Goal: Communication & Community: Share content

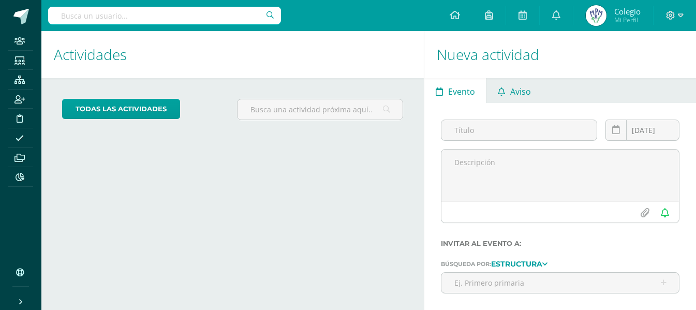
drag, startPoint x: 519, startPoint y: 92, endPoint x: 515, endPoint y: 97, distance: 6.3
click at [518, 92] on span "Aviso" at bounding box center [520, 91] width 21 height 25
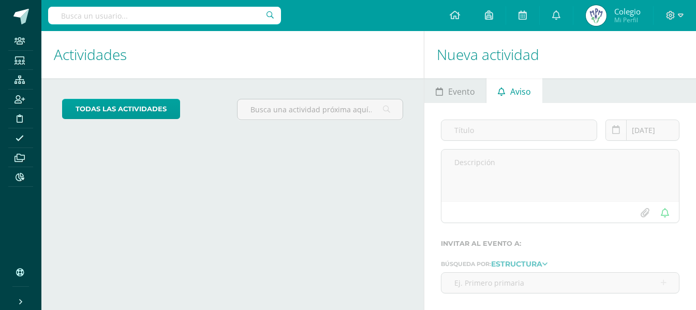
scroll to position [49, 0]
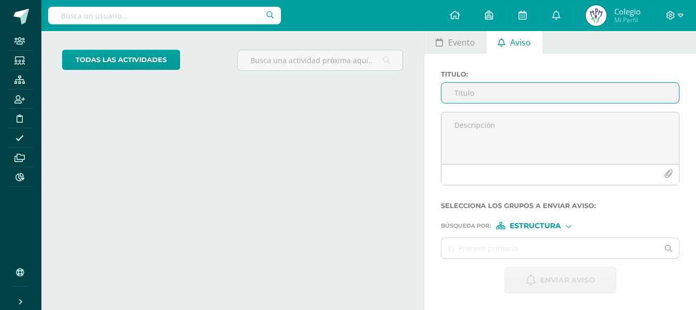
paste input "LICENCIA OFFICE 365"
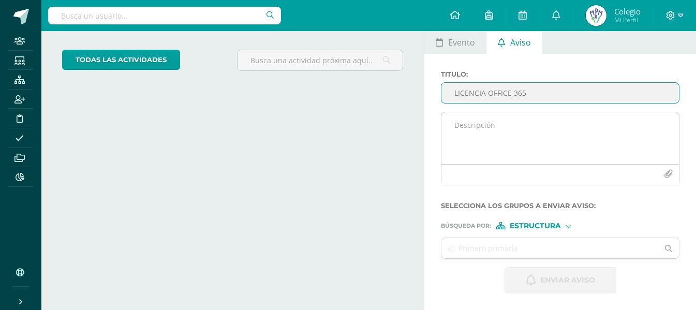
type input "LICENCIA OFFICE 365"
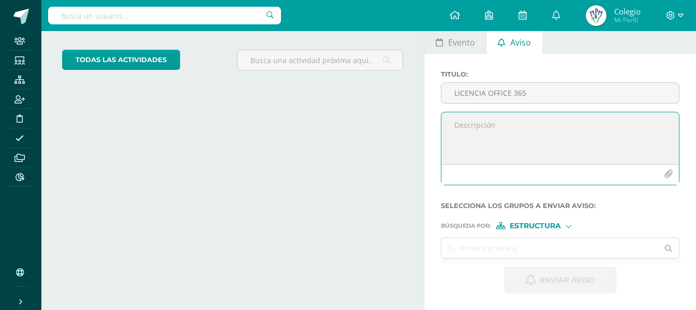
click at [500, 130] on textarea at bounding box center [559, 138] width 237 height 52
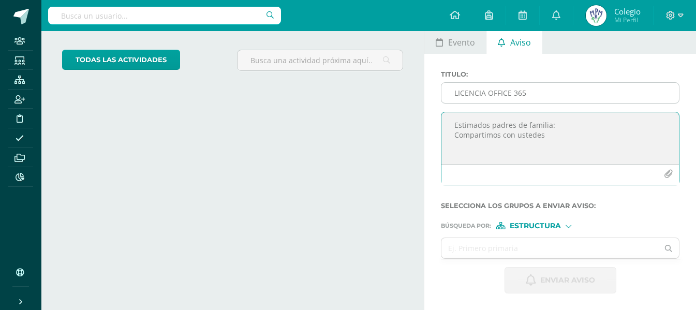
type textarea "Estimados padres de familia: Compartimos con ustedes"
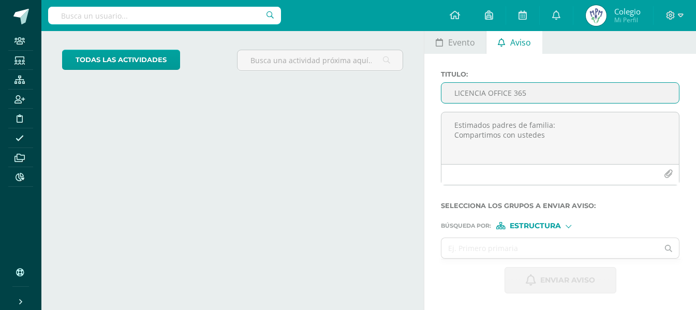
drag, startPoint x: 512, startPoint y: 87, endPoint x: 459, endPoint y: 88, distance: 53.3
click at [459, 88] on input "LICENCIA OFFICE 365" at bounding box center [559, 93] width 237 height 20
click at [492, 91] on input "Licencia Ofice 365" at bounding box center [559, 93] width 237 height 20
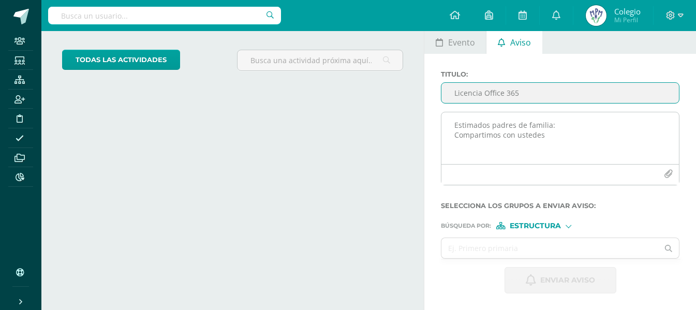
type input "Licencia Office 365"
click at [572, 147] on textarea "Estimados padres de familia: Compartimos con ustedes" at bounding box center [559, 138] width 237 height 52
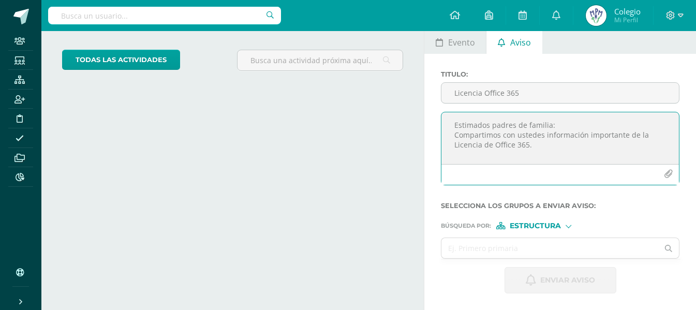
type textarea "Estimados padres de familia: Compartimos con ustedes información importante de …"
click at [666, 175] on icon "button" at bounding box center [668, 174] width 9 height 9
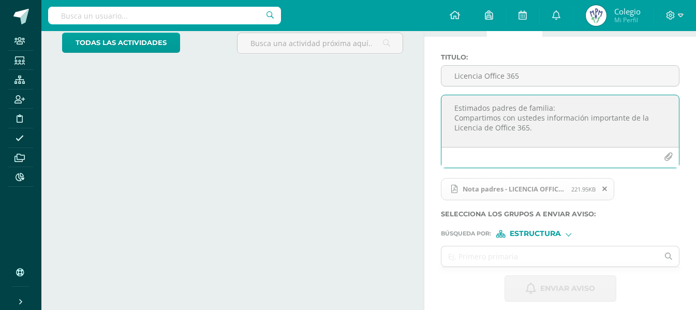
scroll to position [74, 0]
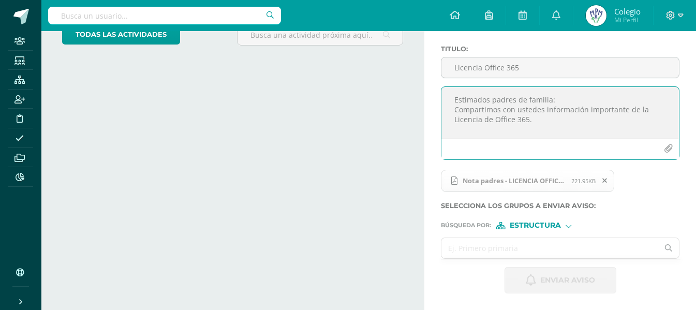
click at [496, 246] on input "text" at bounding box center [549, 248] width 217 height 20
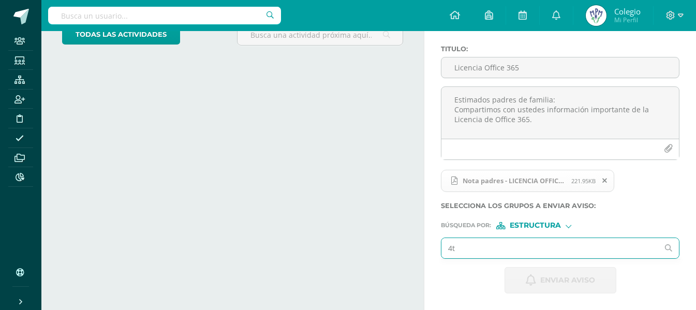
type input "4"
type input "cuarto"
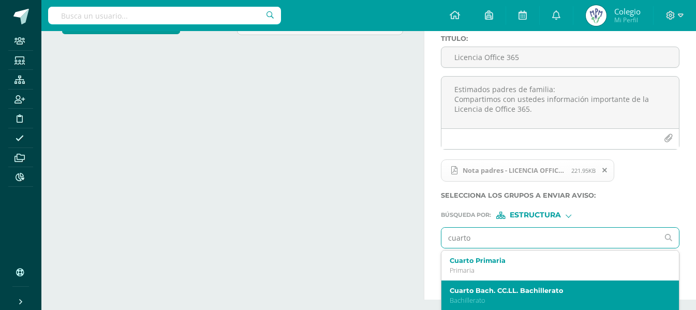
scroll to position [118, 0]
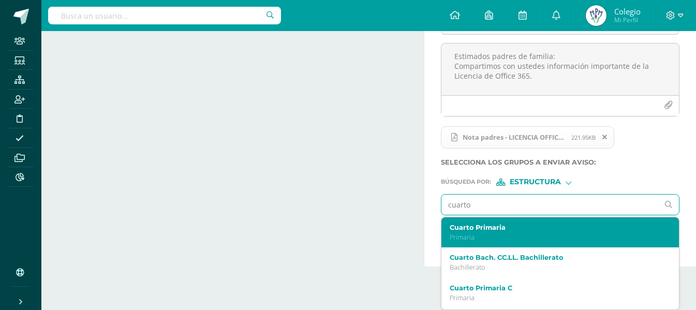
click at [518, 234] on p "Primaria" at bounding box center [555, 237] width 212 height 9
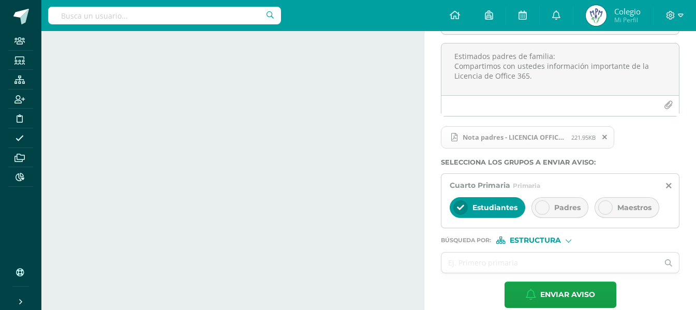
click at [546, 215] on div "Padres" at bounding box center [559, 207] width 57 height 21
drag, startPoint x: 488, startPoint y: 209, endPoint x: 477, endPoint y: 256, distance: 47.3
click at [488, 209] on span "Estudiantes" at bounding box center [494, 207] width 45 height 9
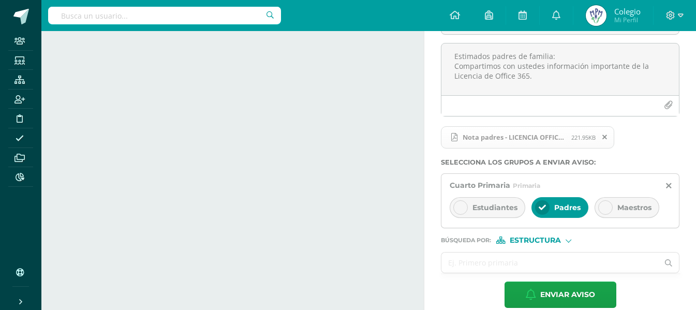
click at [479, 261] on input "text" at bounding box center [549, 262] width 217 height 20
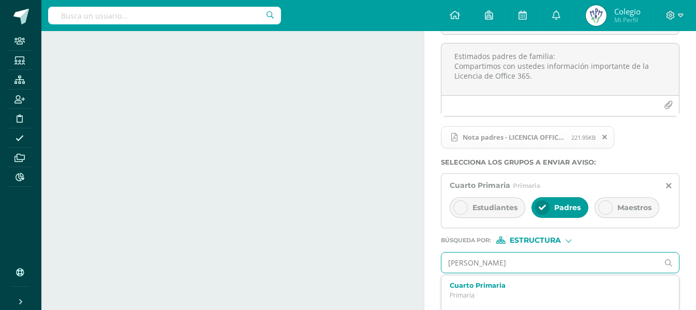
type input "quinto"
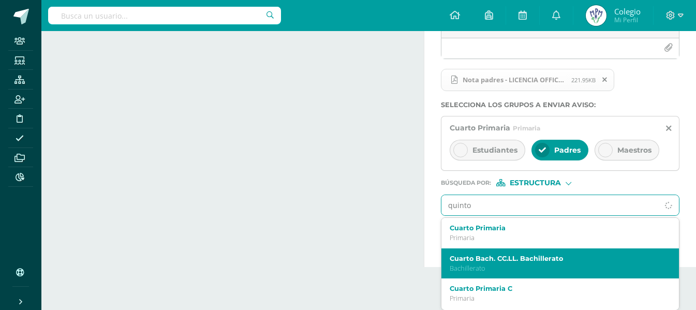
scroll to position [176, 0]
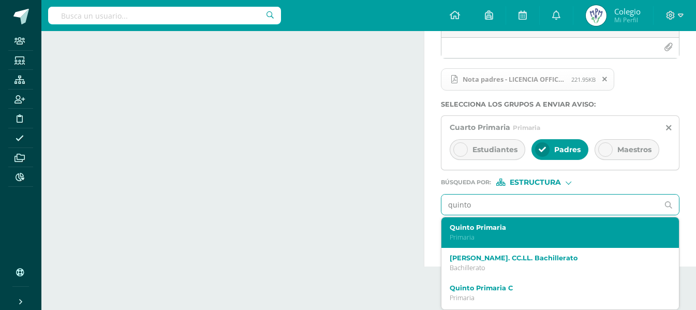
click at [526, 225] on label "Quinto Primaria" at bounding box center [555, 227] width 212 height 8
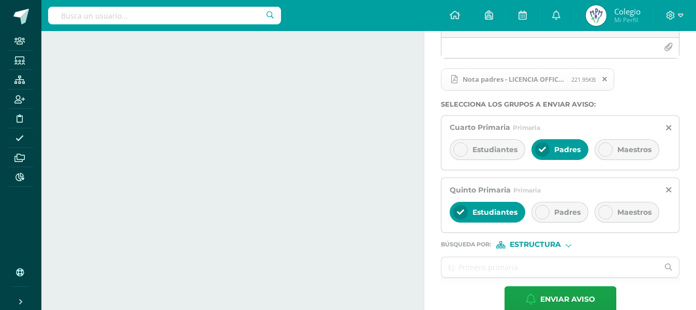
click at [548, 214] on div at bounding box center [542, 212] width 14 height 14
click at [468, 212] on div "Estudiantes" at bounding box center [487, 212] width 76 height 21
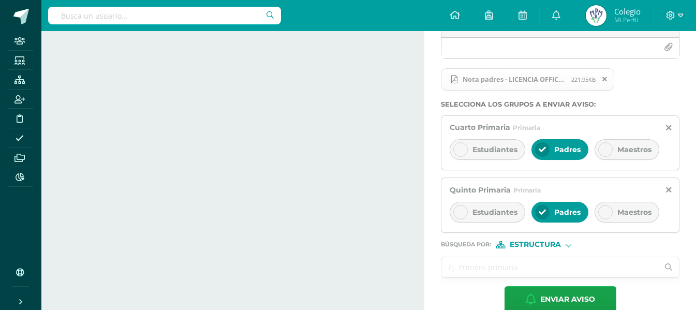
click at [476, 270] on input "text" at bounding box center [549, 267] width 217 height 20
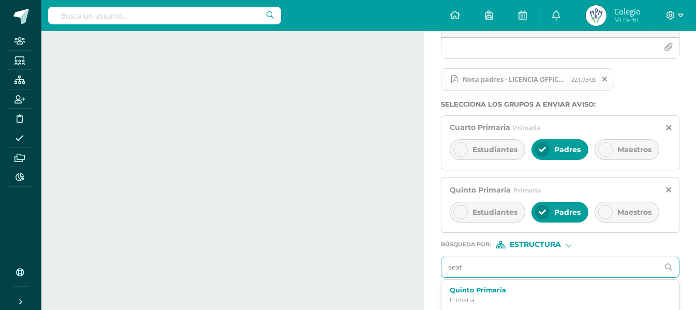
type input "sexto"
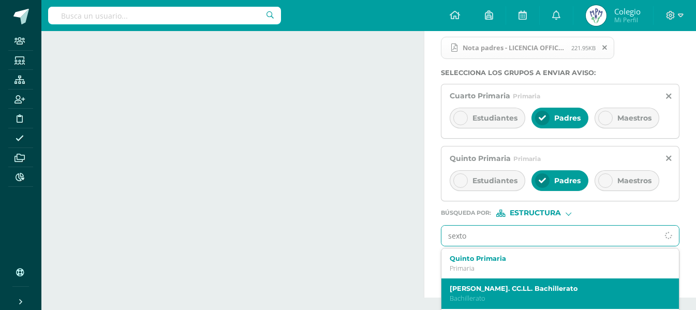
scroll to position [238, 0]
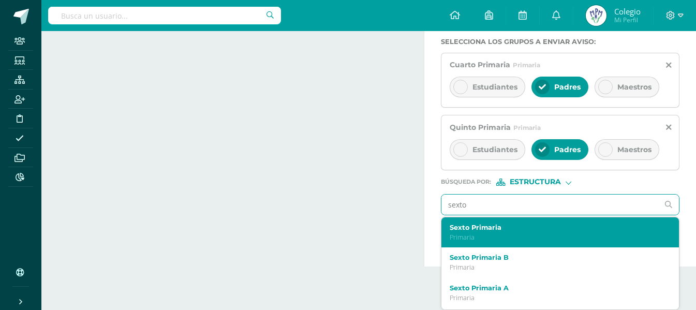
click at [500, 242] on div "Sexto Primaria Primaria" at bounding box center [559, 232] width 237 height 31
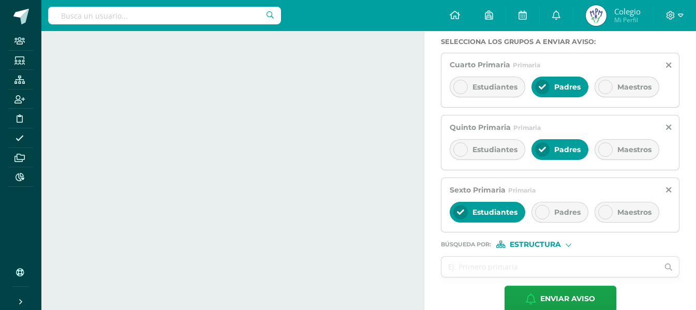
click at [553, 218] on div "Padres" at bounding box center [559, 212] width 57 height 21
click at [477, 214] on span "Estudiantes" at bounding box center [494, 211] width 45 height 9
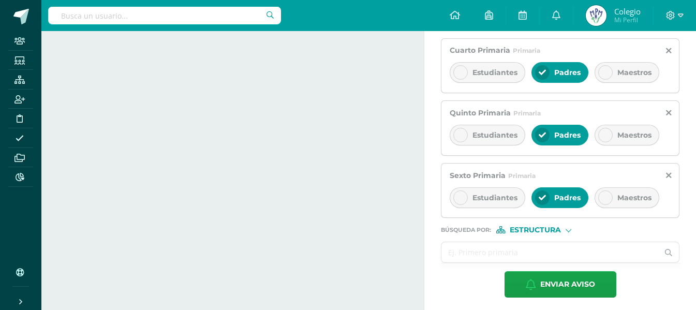
scroll to position [257, 0]
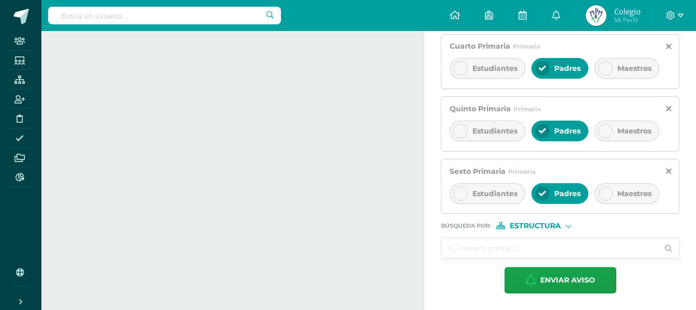
click at [466, 246] on input "text" at bounding box center [549, 248] width 217 height 20
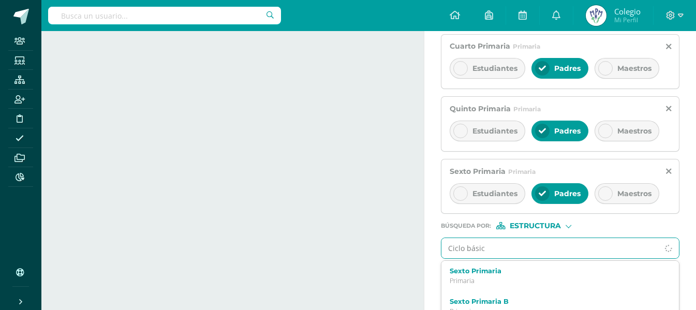
type input "Ciclo básico"
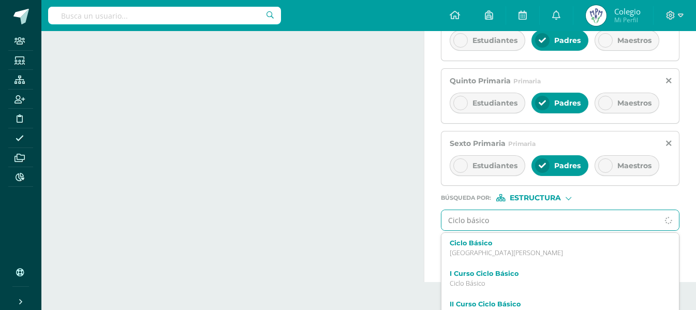
scroll to position [301, 0]
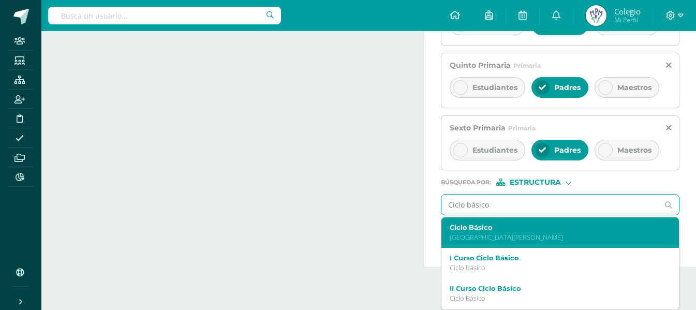
click at [492, 232] on div "Ciclo Básico [GEOGRAPHIC_DATA][PERSON_NAME]" at bounding box center [555, 232] width 212 height 18
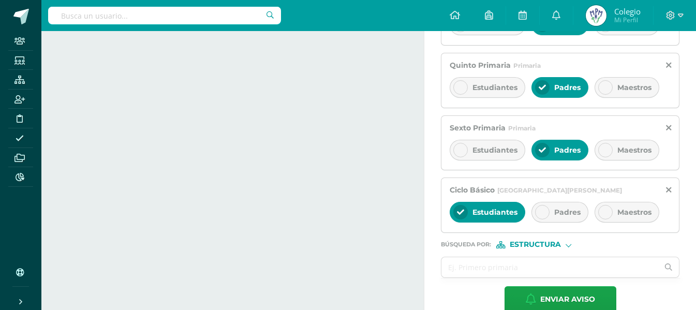
drag, startPoint x: 578, startPoint y: 205, endPoint x: 528, endPoint y: 205, distance: 50.7
click at [579, 205] on div "Padres" at bounding box center [559, 212] width 57 height 21
click at [479, 205] on div "Estudiantes" at bounding box center [487, 212] width 76 height 21
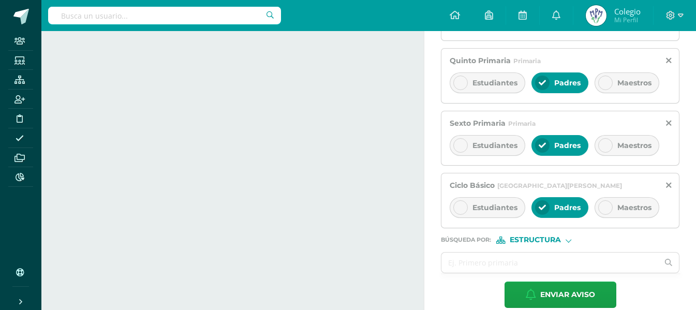
scroll to position [320, 0]
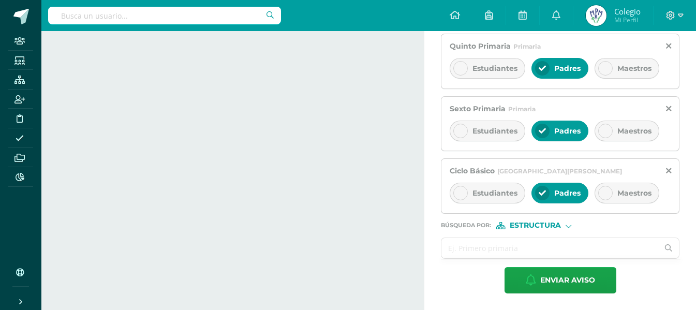
click at [484, 244] on input "text" at bounding box center [549, 248] width 217 height 20
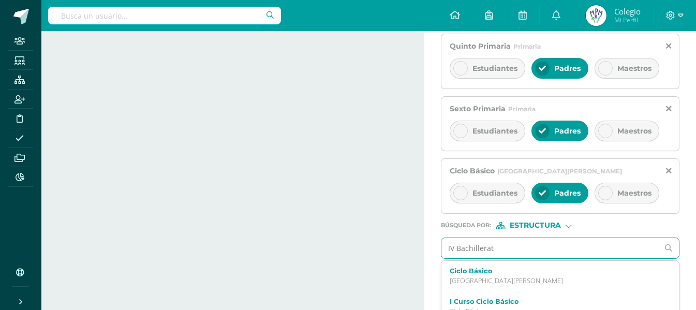
type input "IV Bachillerato"
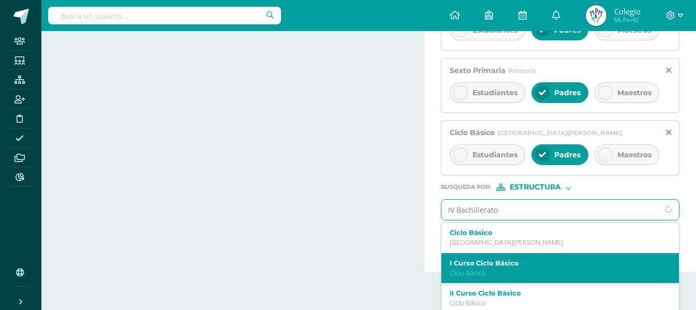
scroll to position [363, 0]
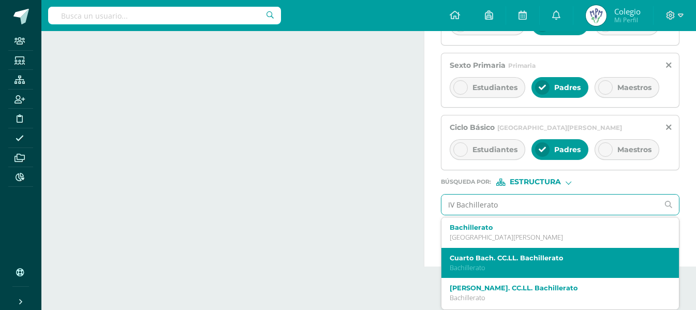
click at [527, 262] on div "Cuarto [PERSON_NAME]. CC.LL. Bachillerato Bachillerato" at bounding box center [555, 263] width 212 height 18
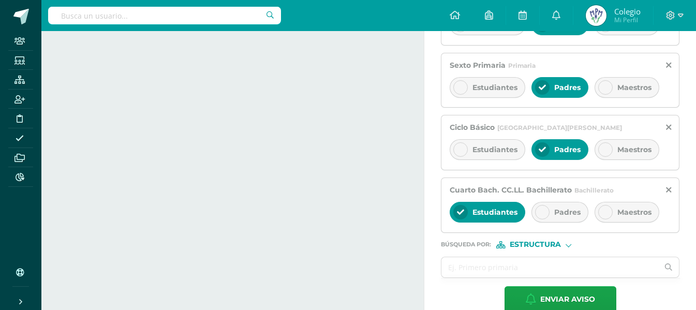
drag, startPoint x: 577, startPoint y: 217, endPoint x: 531, endPoint y: 217, distance: 45.5
click at [575, 217] on div "Padres" at bounding box center [559, 212] width 57 height 21
click at [512, 217] on div "Estudiantes" at bounding box center [487, 212] width 76 height 21
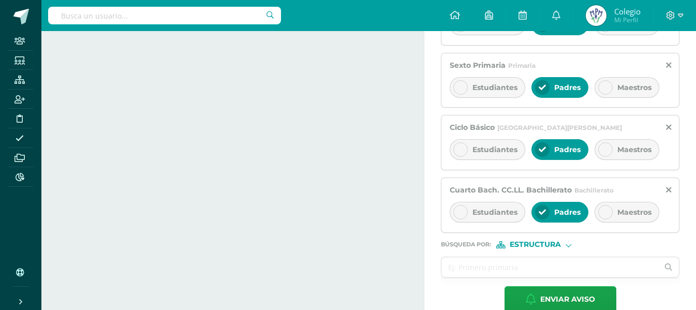
click at [565, 246] on div "Estructura" at bounding box center [535, 244] width 78 height 7
click at [548, 270] on span "Persona" at bounding box center [538, 271] width 37 height 6
click at [520, 270] on input "text" at bounding box center [549, 267] width 217 height 20
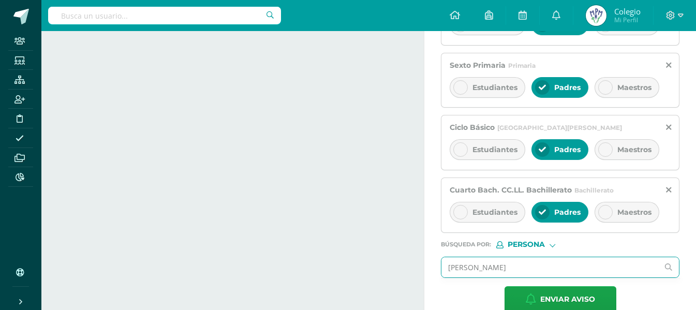
type input "[PERSON_NAME]"
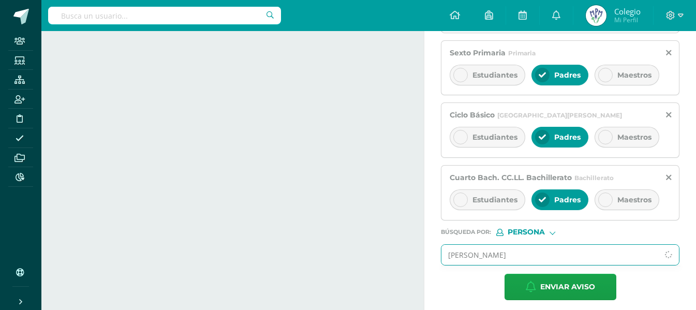
scroll to position [382, 0]
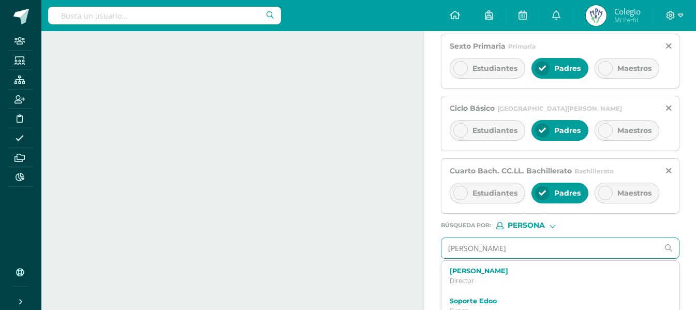
click at [518, 269] on label "[PERSON_NAME]" at bounding box center [555, 271] width 212 height 8
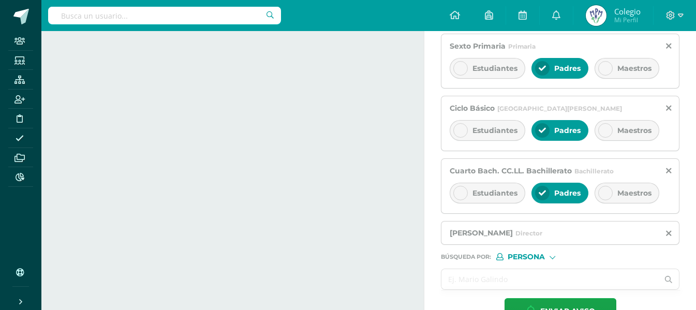
scroll to position [413, 0]
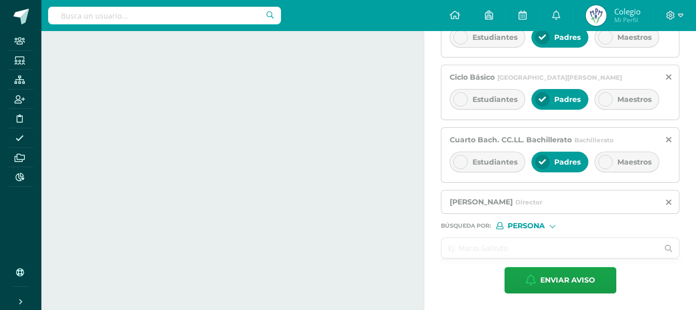
click at [500, 246] on input "text" at bounding box center [549, 248] width 217 height 20
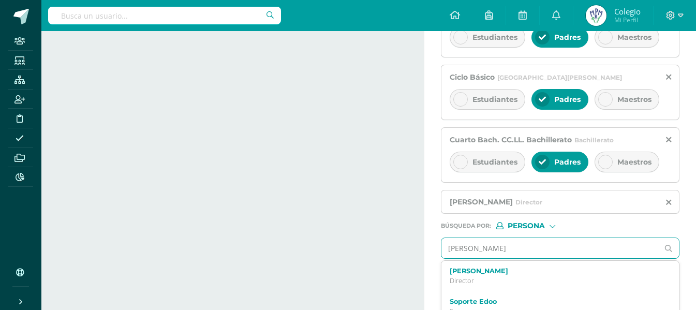
type input "[PERSON_NAME]"
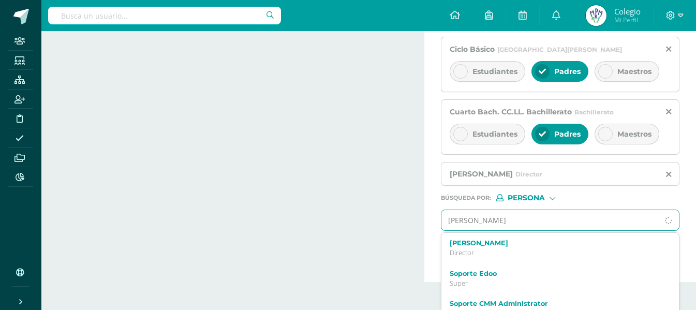
scroll to position [457, 0]
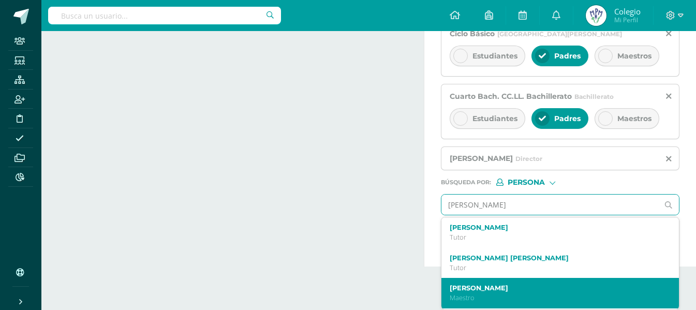
click at [498, 285] on label "[PERSON_NAME]" at bounding box center [555, 288] width 212 height 8
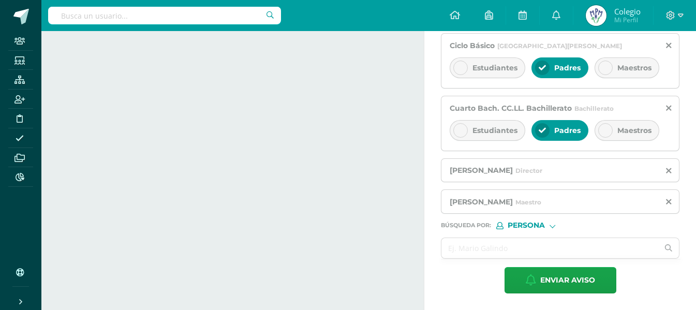
scroll to position [445, 0]
click at [503, 243] on input "text" at bounding box center [549, 248] width 217 height 20
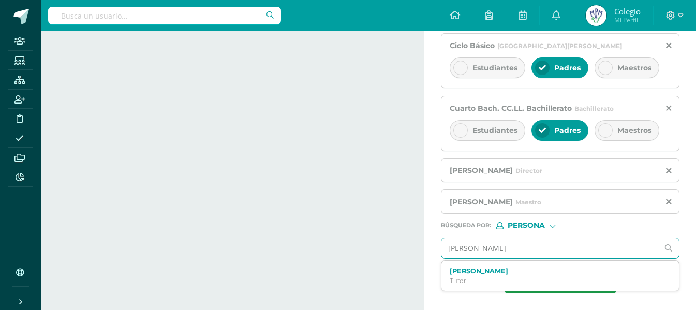
type input "[PERSON_NAME]"
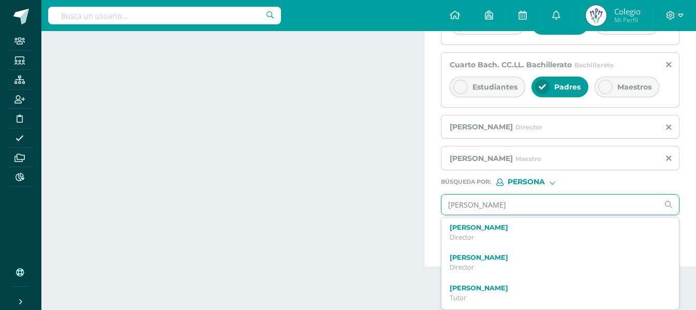
click at [503, 243] on div "[PERSON_NAME] Director" at bounding box center [559, 232] width 237 height 31
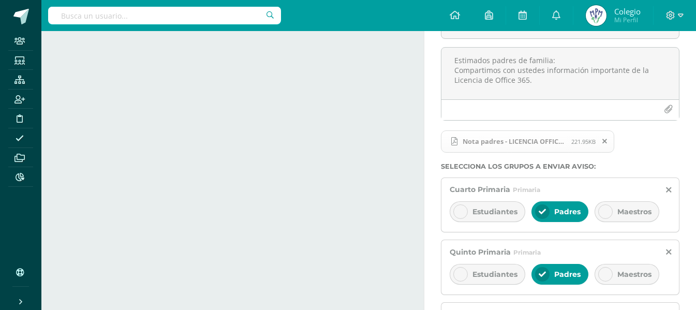
scroll to position [476, 0]
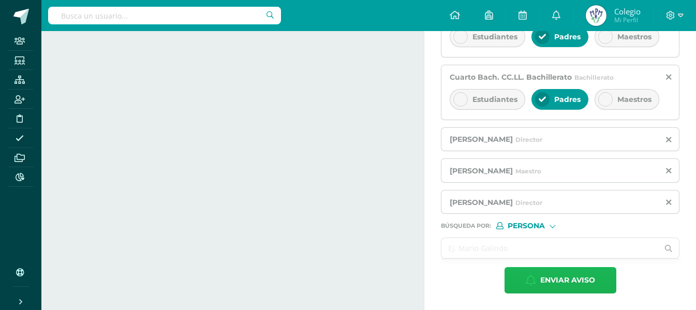
click at [558, 288] on span "Enviar aviso" at bounding box center [567, 279] width 55 height 25
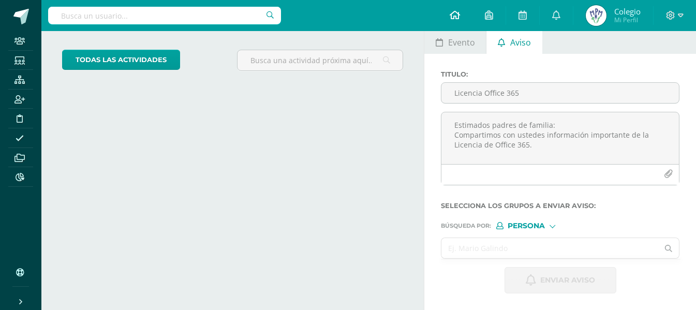
scroll to position [49, 0]
